Goal: Transaction & Acquisition: Purchase product/service

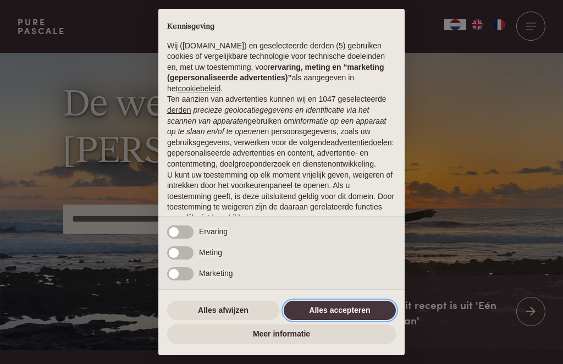
click at [364, 314] on button "Alles accepteren" at bounding box center [340, 311] width 112 height 20
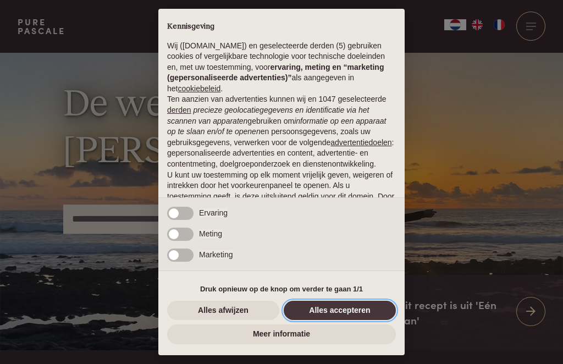
scroll to position [70, 0]
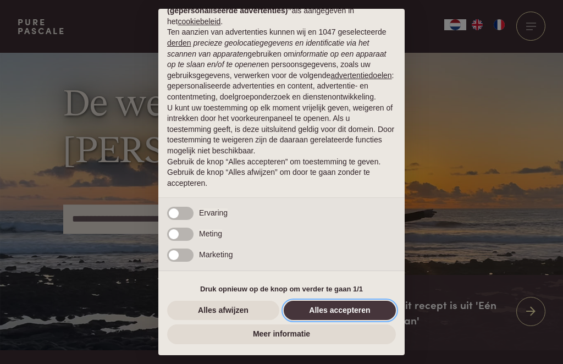
click at [350, 312] on button "Alles accepteren" at bounding box center [340, 311] width 112 height 20
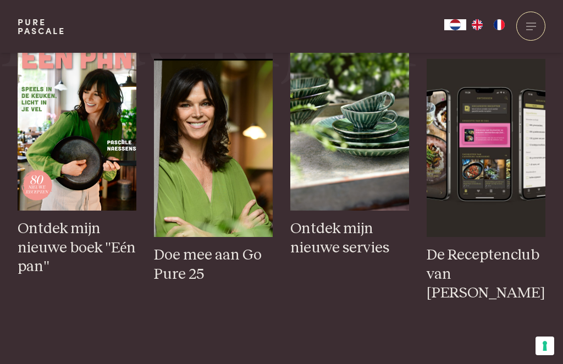
scroll to position [414, 0]
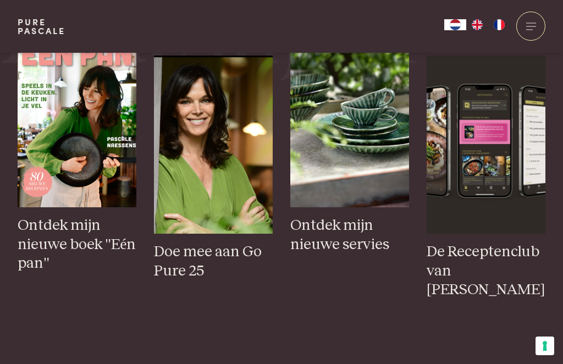
click at [371, 189] on img at bounding box center [349, 118] width 119 height 178
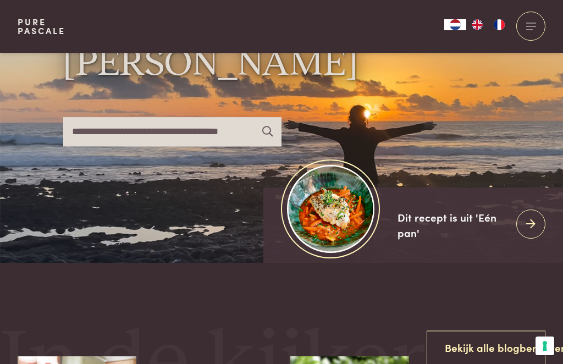
scroll to position [0, 0]
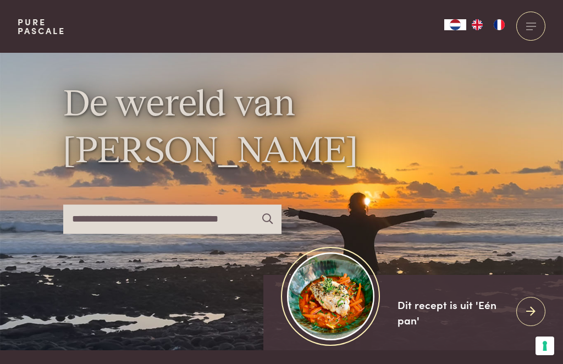
click at [526, 28] on div at bounding box center [530, 26] width 29 height 29
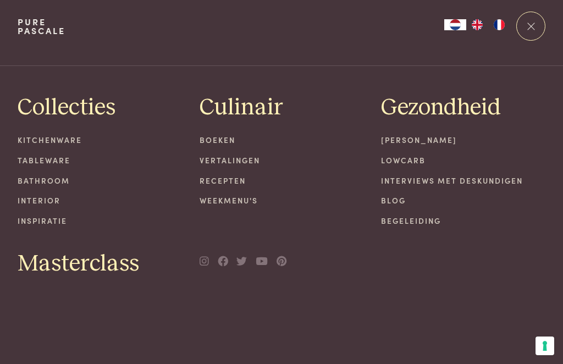
click at [46, 161] on link "Tableware" at bounding box center [100, 160] width 164 height 12
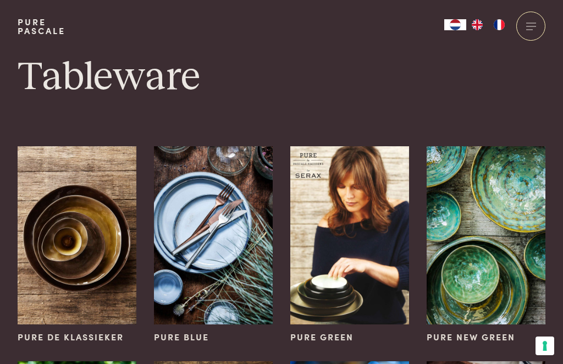
click at [88, 243] on img at bounding box center [77, 235] width 119 height 178
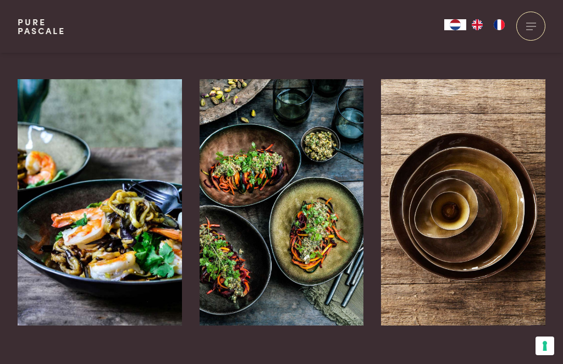
scroll to position [772, 0]
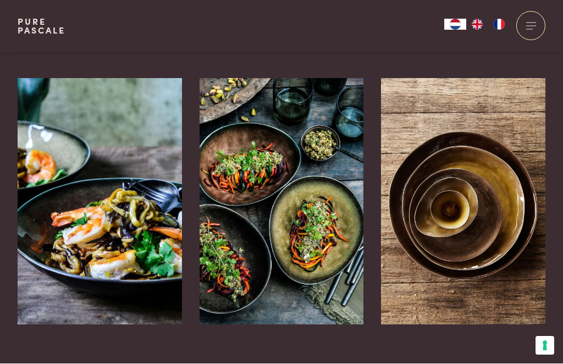
click at [485, 199] on img at bounding box center [463, 202] width 164 height 246
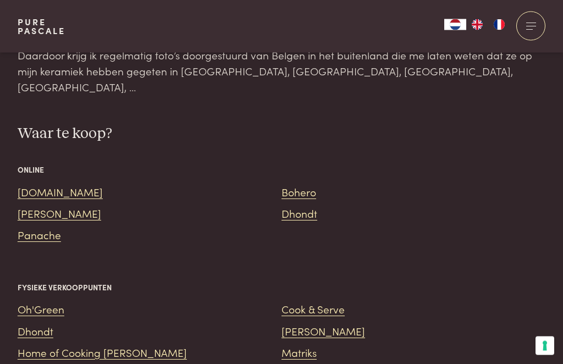
scroll to position [1353, 0]
click at [38, 301] on link "Oh'Green" at bounding box center [41, 308] width 47 height 15
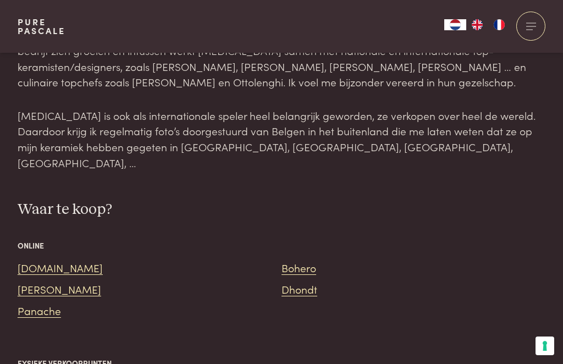
scroll to position [1276, 0]
